Goal: Task Accomplishment & Management: Manage account settings

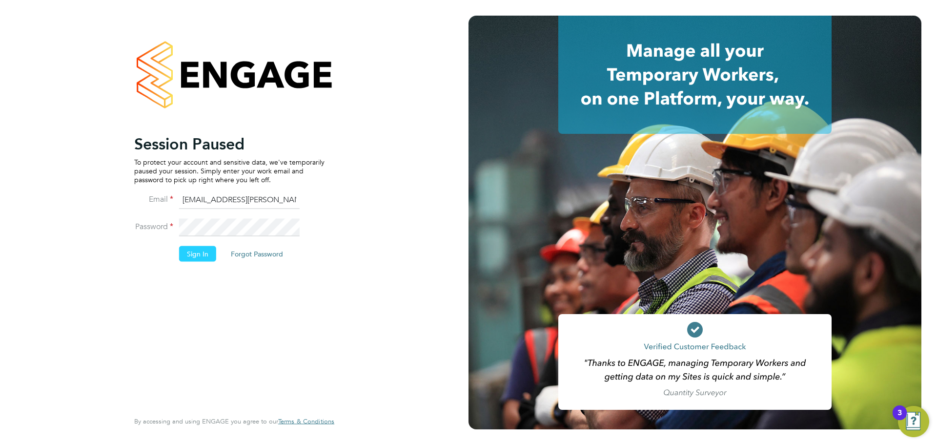
click at [197, 253] on button "Sign In" at bounding box center [197, 253] width 37 height 16
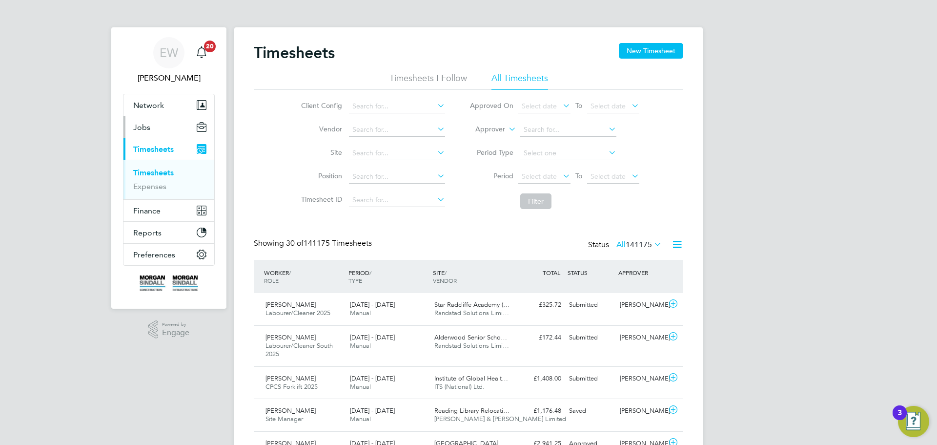
click at [144, 130] on span "Jobs" at bounding box center [141, 126] width 17 height 9
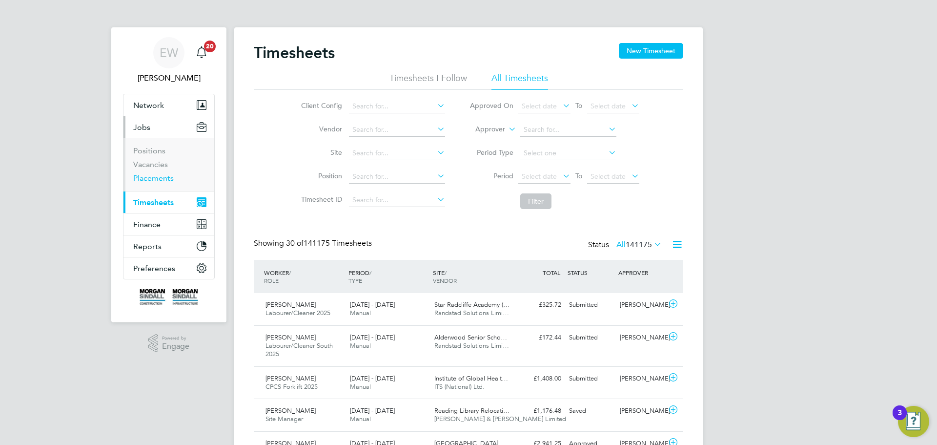
click at [151, 179] on link "Placements" at bounding box center [153, 177] width 40 height 9
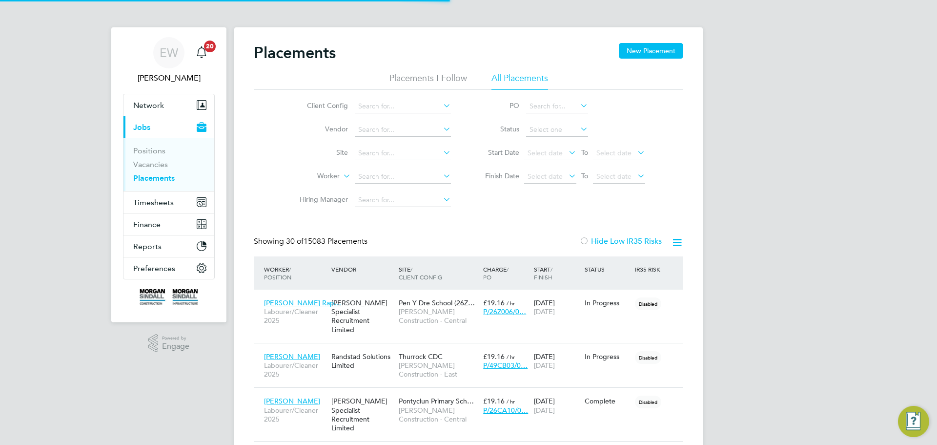
scroll to position [37, 85]
click at [377, 172] on input at bounding box center [403, 177] width 96 height 14
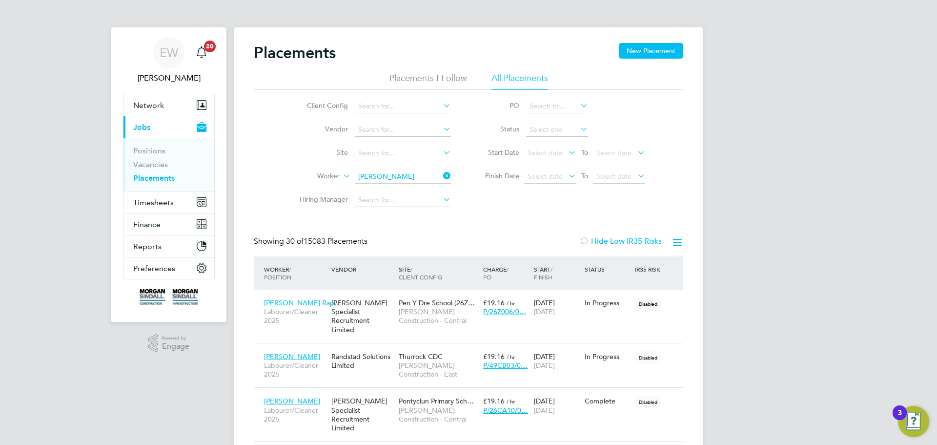
click at [424, 186] on b "Horn" at bounding box center [432, 189] width 16 height 8
type input "Robert Horn"
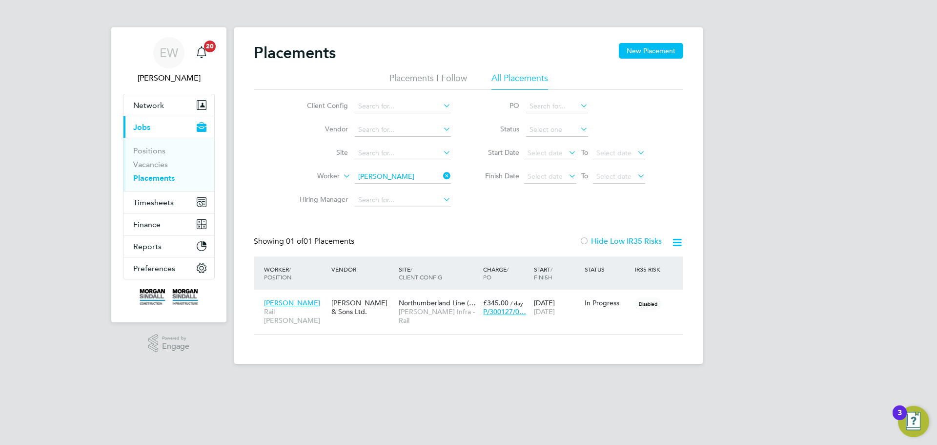
click at [441, 174] on icon at bounding box center [441, 176] width 0 height 14
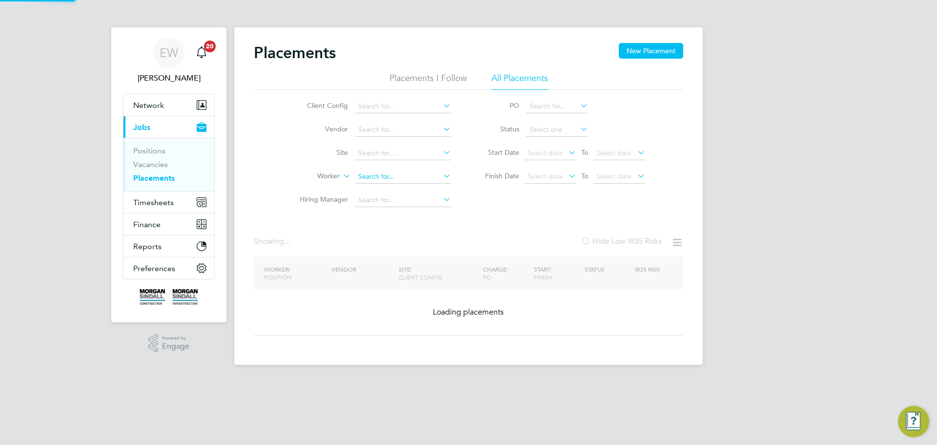
click at [393, 180] on input at bounding box center [403, 177] width 96 height 14
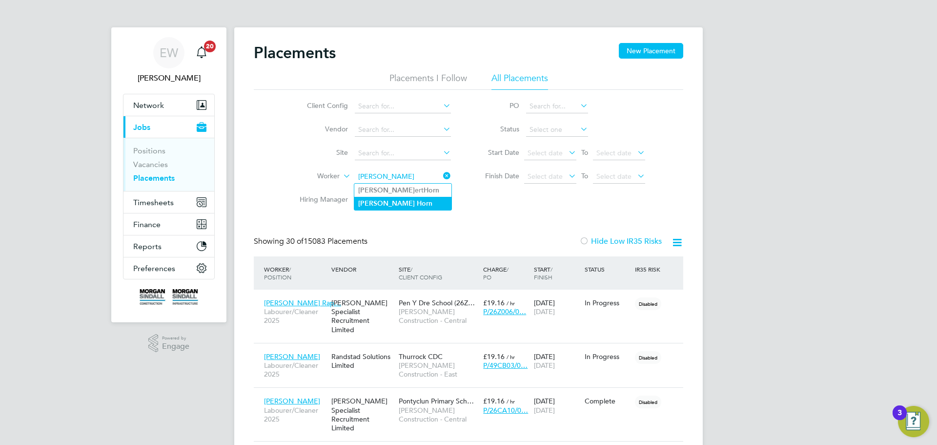
click at [417, 200] on b "Horn" at bounding box center [425, 203] width 16 height 8
type input "[PERSON_NAME]"
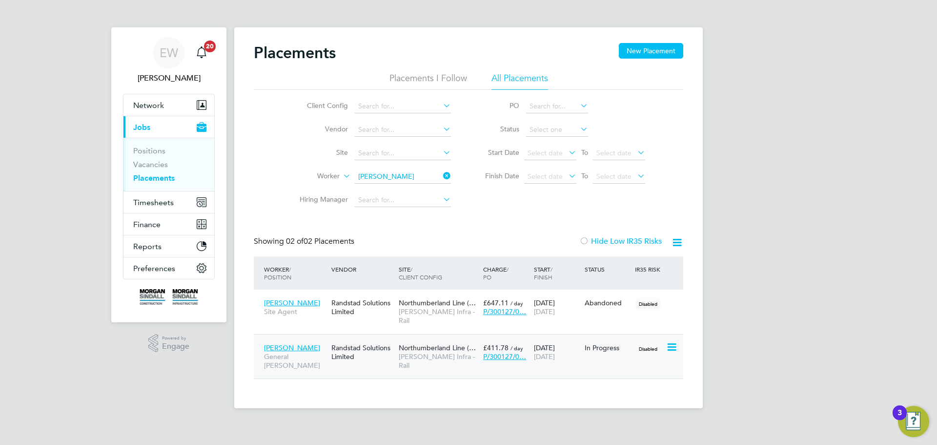
click at [435, 343] on span "Northumberland Line (…" at bounding box center [437, 347] width 77 height 9
